Goal: Information Seeking & Learning: Learn about a topic

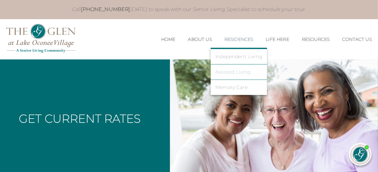
click at [226, 71] on link "Assisted Living" at bounding box center [239, 72] width 47 height 6
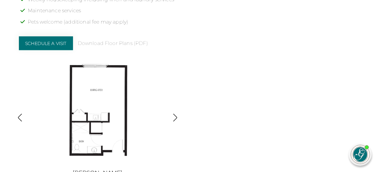
scroll to position [630, 0]
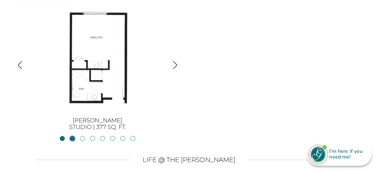
click at [72, 141] on link "JacksonStudio | 400 sq. ft." at bounding box center [72, 138] width 5 height 5
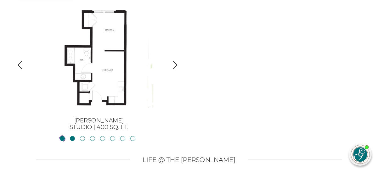
click at [61, 141] on link "BurtonStudio | 377 sq. ft." at bounding box center [62, 138] width 5 height 5
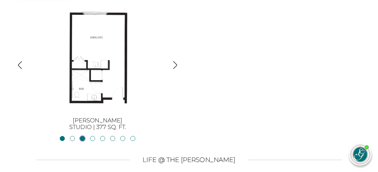
click at [81, 141] on link "Blue RidgeStudio | 400 sq. ft." at bounding box center [82, 138] width 5 height 5
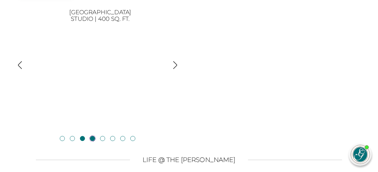
click at [92, 141] on link "Blackshear1BR, 1BA | 500 sq. ft." at bounding box center [92, 138] width 5 height 5
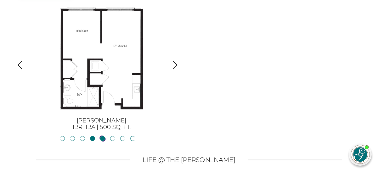
click at [102, 141] on link "Allatoona1BR, 1BA | 683 sq. ft." at bounding box center [102, 138] width 5 height 5
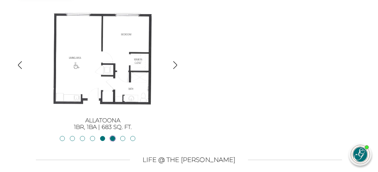
click at [111, 141] on link "Oconee2BR, 2BA | 818 sq. ft." at bounding box center [112, 138] width 5 height 5
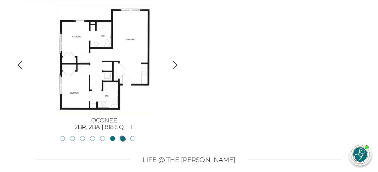
click at [123, 141] on link "Lanier2BR, 2BA | 825 sq. ft." at bounding box center [122, 138] width 5 height 5
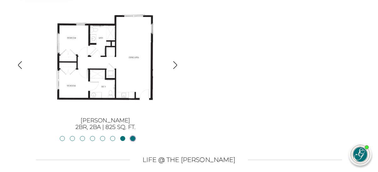
click at [134, 141] on link "Hartwell2BR, 2BA | 875 sq. ft." at bounding box center [132, 138] width 5 height 5
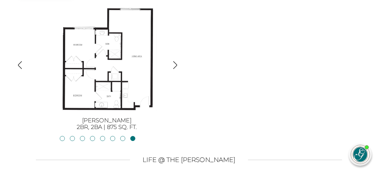
click at [18, 66] on img "button" at bounding box center [20, 65] width 9 height 9
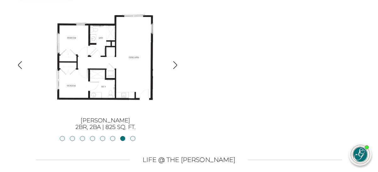
click at [177, 67] on img "button" at bounding box center [175, 65] width 9 height 9
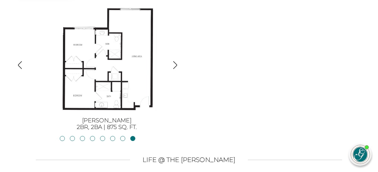
click at [177, 67] on img "button" at bounding box center [175, 65] width 9 height 9
